Goal: Task Accomplishment & Management: Use online tool/utility

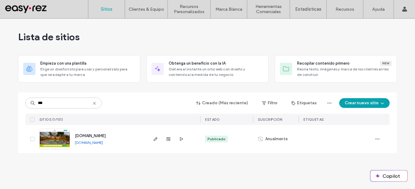
click at [95, 103] on icon at bounding box center [94, 103] width 5 height 5
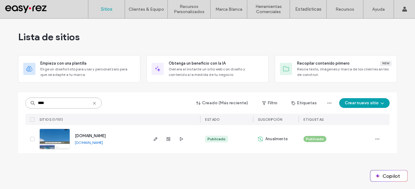
type input "****"
click at [89, 142] on link "www.akalki.com" at bounding box center [89, 143] width 28 height 5
click at [154, 141] on icon "button" at bounding box center [155, 139] width 5 height 5
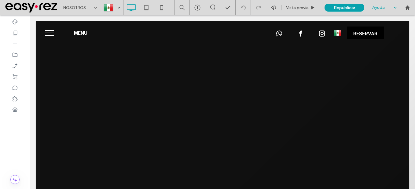
drag, startPoint x: 395, startPoint y: 105, endPoint x: 365, endPoint y: 90, distance: 33.6
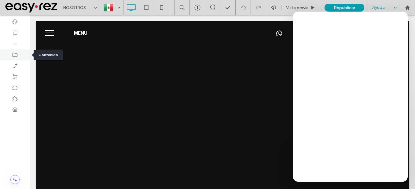
click at [14, 57] on icon at bounding box center [15, 55] width 6 height 6
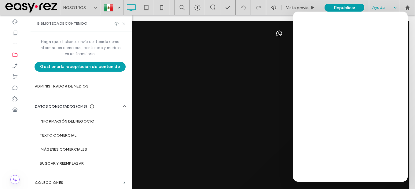
click at [124, 24] on use at bounding box center [124, 23] width 2 height 2
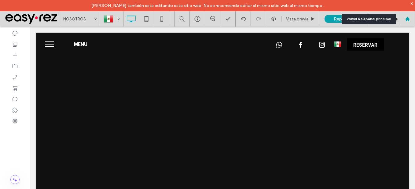
click at [405, 21] on icon at bounding box center [407, 18] width 5 height 5
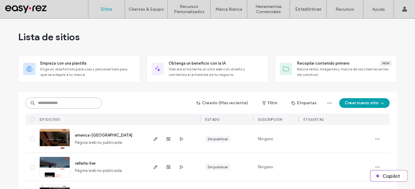
click at [91, 107] on input at bounding box center [63, 103] width 76 height 11
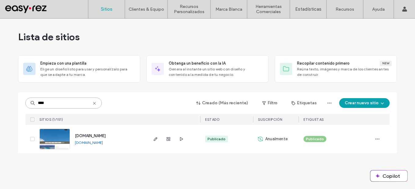
type input "****"
click at [164, 144] on div at bounding box center [168, 139] width 33 height 28
click at [165, 142] on span "button" at bounding box center [168, 139] width 7 height 7
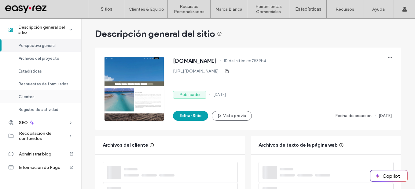
click at [34, 97] on span "Clientes" at bounding box center [27, 97] width 16 height 5
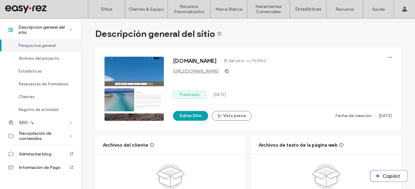
scroll to position [572, 0]
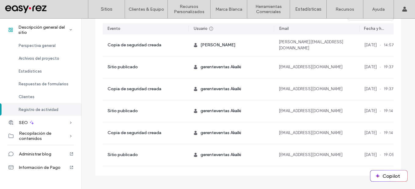
scroll to position [719, 0]
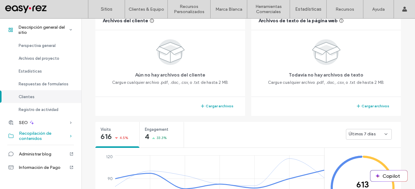
scroll to position [122, 0]
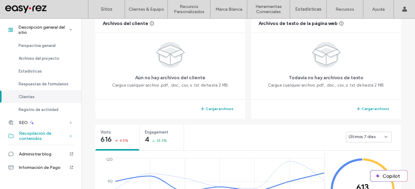
click at [57, 139] on span "Recopilación de contenidos" at bounding box center [44, 136] width 50 height 10
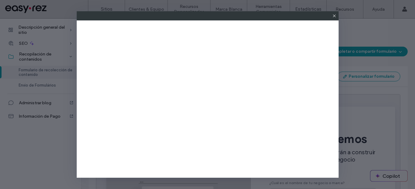
click at [333, 15] on icon at bounding box center [334, 15] width 5 height 5
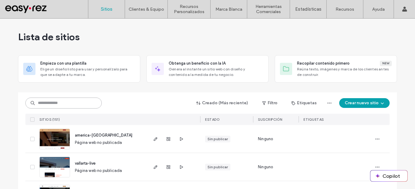
click at [68, 104] on input at bounding box center [63, 103] width 76 height 11
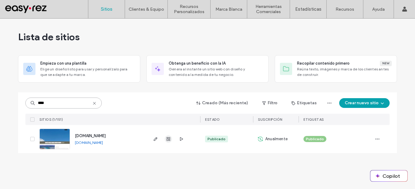
type input "****"
click at [170, 142] on span "button" at bounding box center [168, 139] width 7 height 7
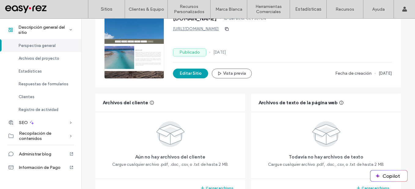
scroll to position [41, 0]
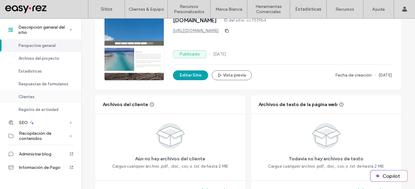
click at [26, 98] on span "Clientes" at bounding box center [27, 97] width 16 height 5
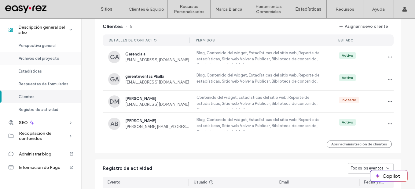
click at [53, 60] on span "Archivos del proyecto" at bounding box center [39, 58] width 41 height 5
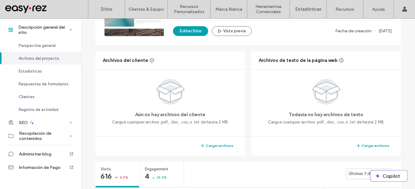
scroll to position [82, 0]
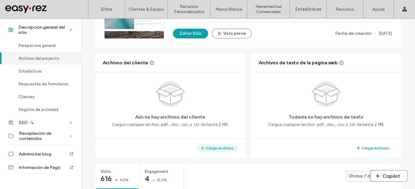
click at [219, 145] on button "Cargar archivos" at bounding box center [216, 148] width 41 height 7
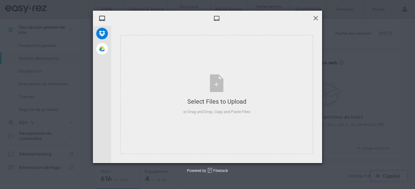
click at [318, 19] on span at bounding box center [315, 18] width 7 height 7
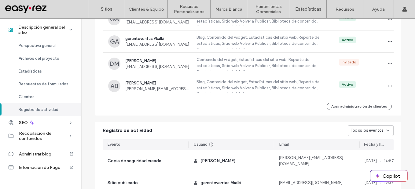
scroll to position [719, 0]
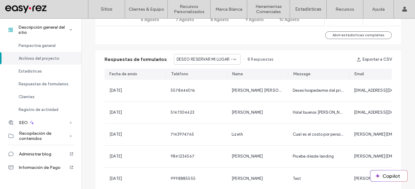
scroll to position [360, 0]
click at [43, 100] on div "Clientes" at bounding box center [40, 96] width 81 height 13
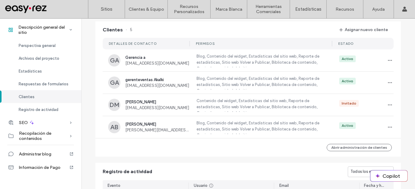
scroll to position [556, 0]
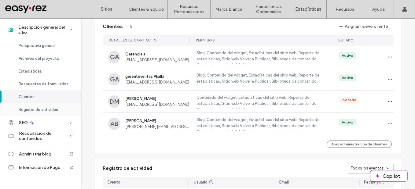
click at [57, 112] on div "Registro de actividad" at bounding box center [40, 109] width 81 height 13
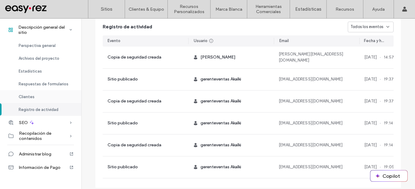
click at [59, 97] on div "Clientes" at bounding box center [40, 96] width 81 height 13
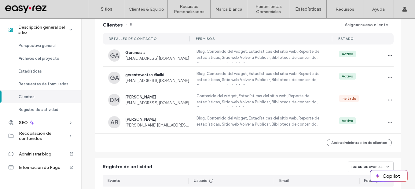
scroll to position [556, 0]
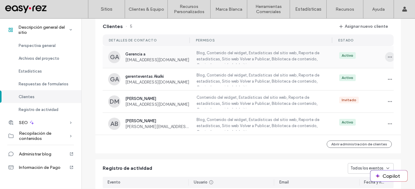
click at [387, 59] on icon "button" at bounding box center [389, 57] width 5 height 5
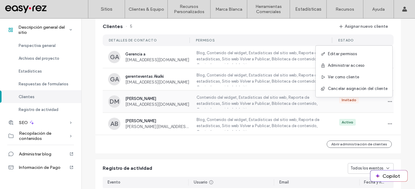
scroll to position [22, 0]
click at [385, 106] on span "button" at bounding box center [390, 102] width 10 height 10
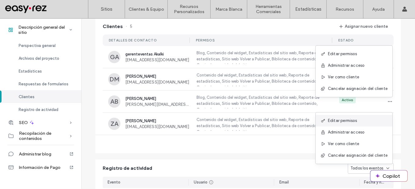
click at [353, 122] on span "Editar permisos" at bounding box center [342, 121] width 29 height 6
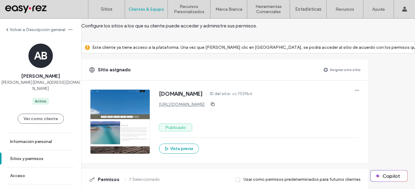
scroll to position [24, 0]
click at [42, 114] on button "Ver como cliente" at bounding box center [41, 119] width 46 height 10
click at [26, 114] on button "Ver como cliente" at bounding box center [41, 119] width 46 height 10
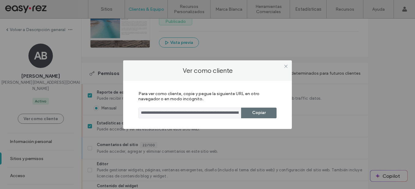
scroll to position [127, 0]
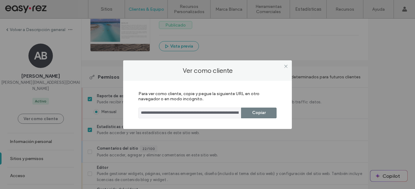
click at [268, 116] on button "Copiar" at bounding box center [258, 113] width 35 height 11
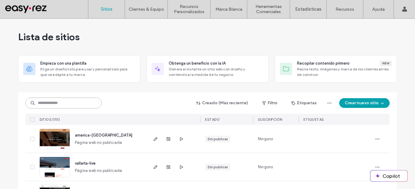
click at [77, 105] on input at bounding box center [63, 103] width 76 height 11
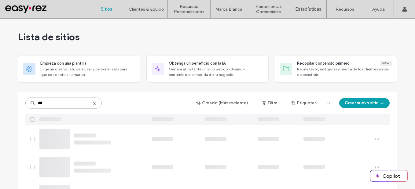
type input "***"
click at [93, 103] on icon at bounding box center [94, 103] width 5 height 5
click at [79, 102] on input at bounding box center [63, 103] width 76 height 11
type input "***"
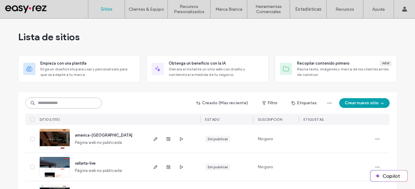
click at [70, 103] on input at bounding box center [63, 103] width 76 height 11
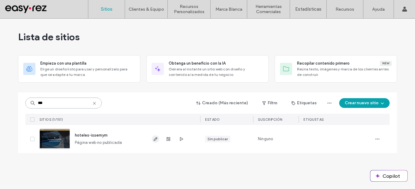
type input "***"
click at [158, 141] on icon "button" at bounding box center [155, 139] width 5 height 5
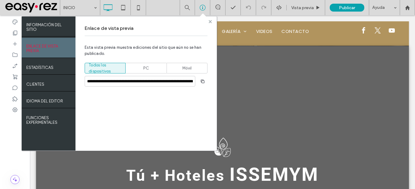
click at [209, 23] on use at bounding box center [210, 21] width 3 height 3
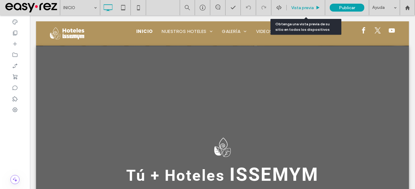
click at [304, 6] on span "Vista previa" at bounding box center [302, 7] width 23 height 5
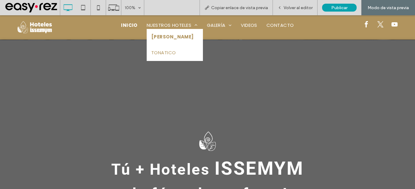
click at [169, 33] on link "[PERSON_NAME]" at bounding box center [175, 37] width 56 height 16
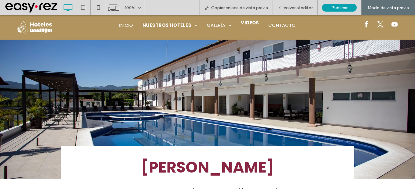
click at [251, 26] on span "VIDEOS" at bounding box center [250, 23] width 18 height 7
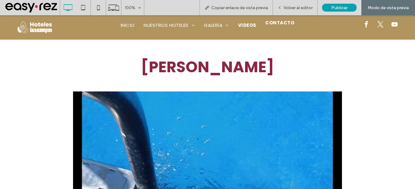
click at [286, 23] on span "CONTACTO" at bounding box center [279, 23] width 29 height 7
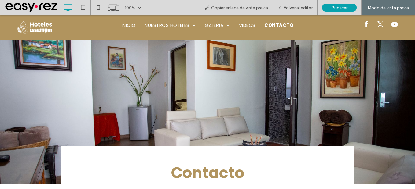
click at [37, 33] on img at bounding box center [35, 28] width 38 height 16
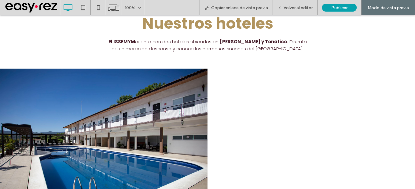
scroll to position [332, 0]
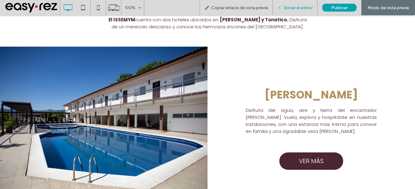
click at [301, 4] on div "Volver al editor" at bounding box center [295, 7] width 45 height 15
click at [298, 12] on div "Volver al editor" at bounding box center [295, 7] width 45 height 15
click at [302, 4] on div "Volver al editor" at bounding box center [295, 7] width 45 height 15
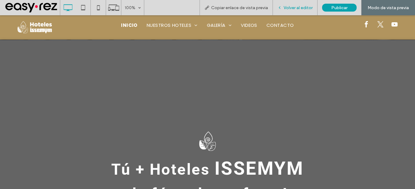
click at [290, 6] on span "Volver al editor" at bounding box center [298, 7] width 29 height 5
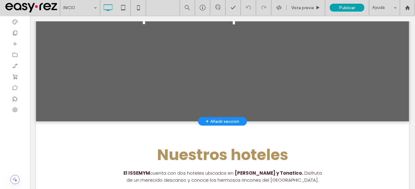
scroll to position [185, 0]
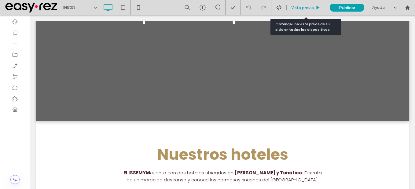
click at [297, 9] on span "Vista previa" at bounding box center [302, 7] width 23 height 5
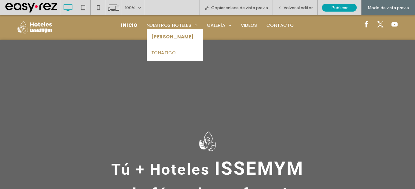
click at [167, 36] on span "[PERSON_NAME]" at bounding box center [172, 37] width 42 height 7
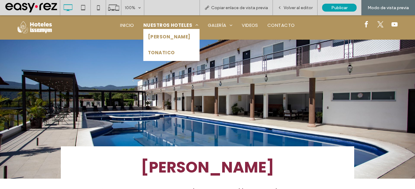
click at [155, 55] on span "TONATICO" at bounding box center [161, 52] width 27 height 7
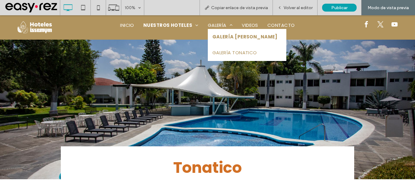
click at [217, 34] on span "GALERÍA [PERSON_NAME]" at bounding box center [244, 37] width 65 height 7
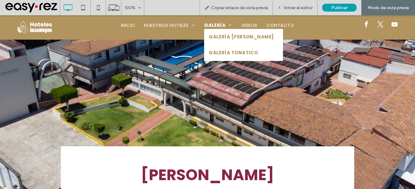
click at [221, 47] on link "GALERÍA TONATICO" at bounding box center [243, 53] width 79 height 16
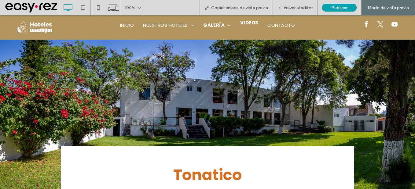
click at [244, 25] on span "VIDEOS" at bounding box center [249, 23] width 18 height 7
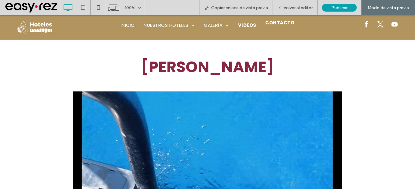
click at [287, 23] on span "CONTACTO" at bounding box center [279, 23] width 29 height 7
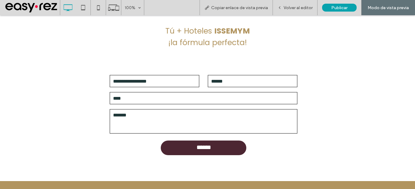
scroll to position [236, 0]
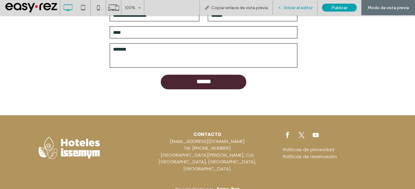
click at [302, 4] on div "Volver al editor" at bounding box center [295, 7] width 45 height 15
click at [289, 8] on span "Volver al editor" at bounding box center [298, 7] width 29 height 5
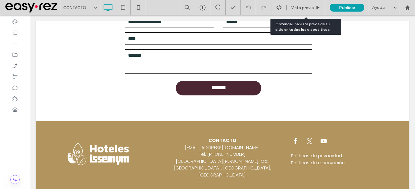
click at [289, 8] on div "Vista previa" at bounding box center [306, 7] width 38 height 5
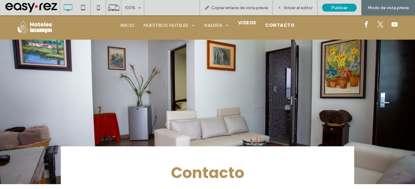
drag, startPoint x: 245, startPoint y: 26, endPoint x: 245, endPoint y: 42, distance: 16.2
click at [245, 27] on li "VIDEOS" at bounding box center [246, 25] width 27 height 7
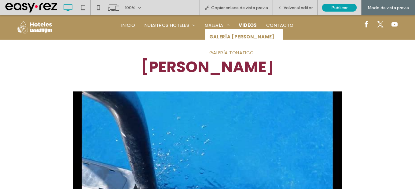
click at [215, 37] on span "GALERÍA [PERSON_NAME]" at bounding box center [241, 37] width 65 height 7
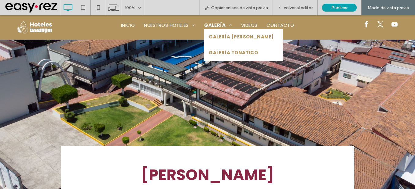
click at [218, 53] on span "GALERÍA TONATICO" at bounding box center [233, 52] width 49 height 7
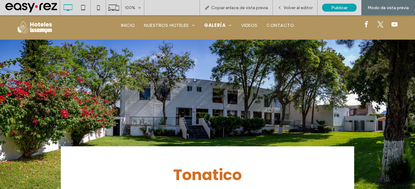
click at [127, 28] on span "INICIO" at bounding box center [128, 25] width 14 height 7
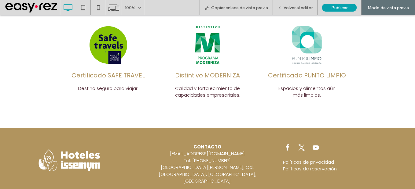
scroll to position [717, 0]
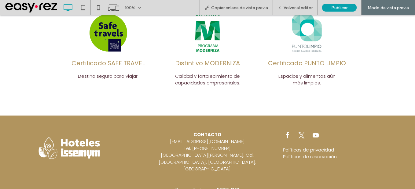
click at [207, 135] on strong "CONTACTO" at bounding box center [207, 135] width 28 height 6
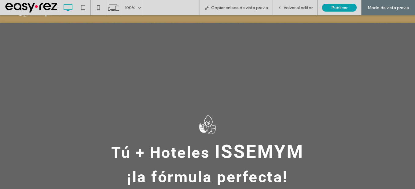
scroll to position [0, 0]
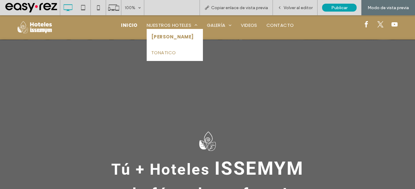
click at [171, 36] on span "[PERSON_NAME]" at bounding box center [172, 37] width 42 height 7
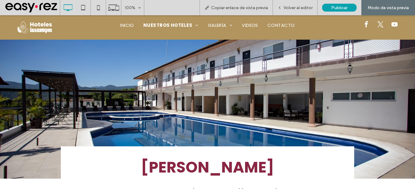
click at [41, 27] on img at bounding box center [35, 28] width 38 height 16
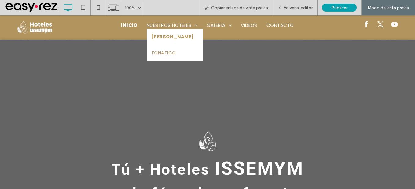
click at [178, 34] on span "[PERSON_NAME]" at bounding box center [172, 37] width 42 height 7
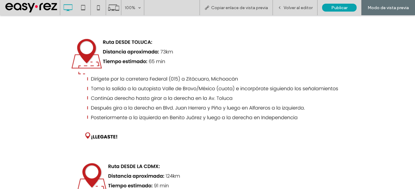
scroll to position [976, 0]
click at [297, 9] on span "Volver al editor" at bounding box center [298, 7] width 29 height 5
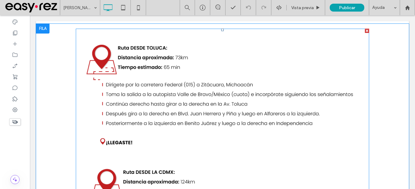
click at [225, 67] on img at bounding box center [222, 170] width 293 height 283
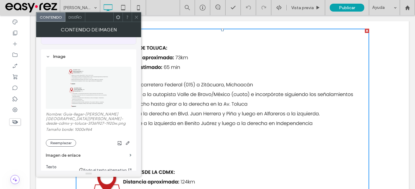
scroll to position [58, 0]
click at [135, 19] on icon at bounding box center [136, 17] width 5 height 5
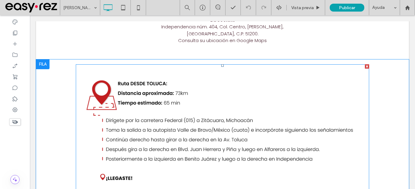
scroll to position [940, 0]
